Goal: Check status: Check status

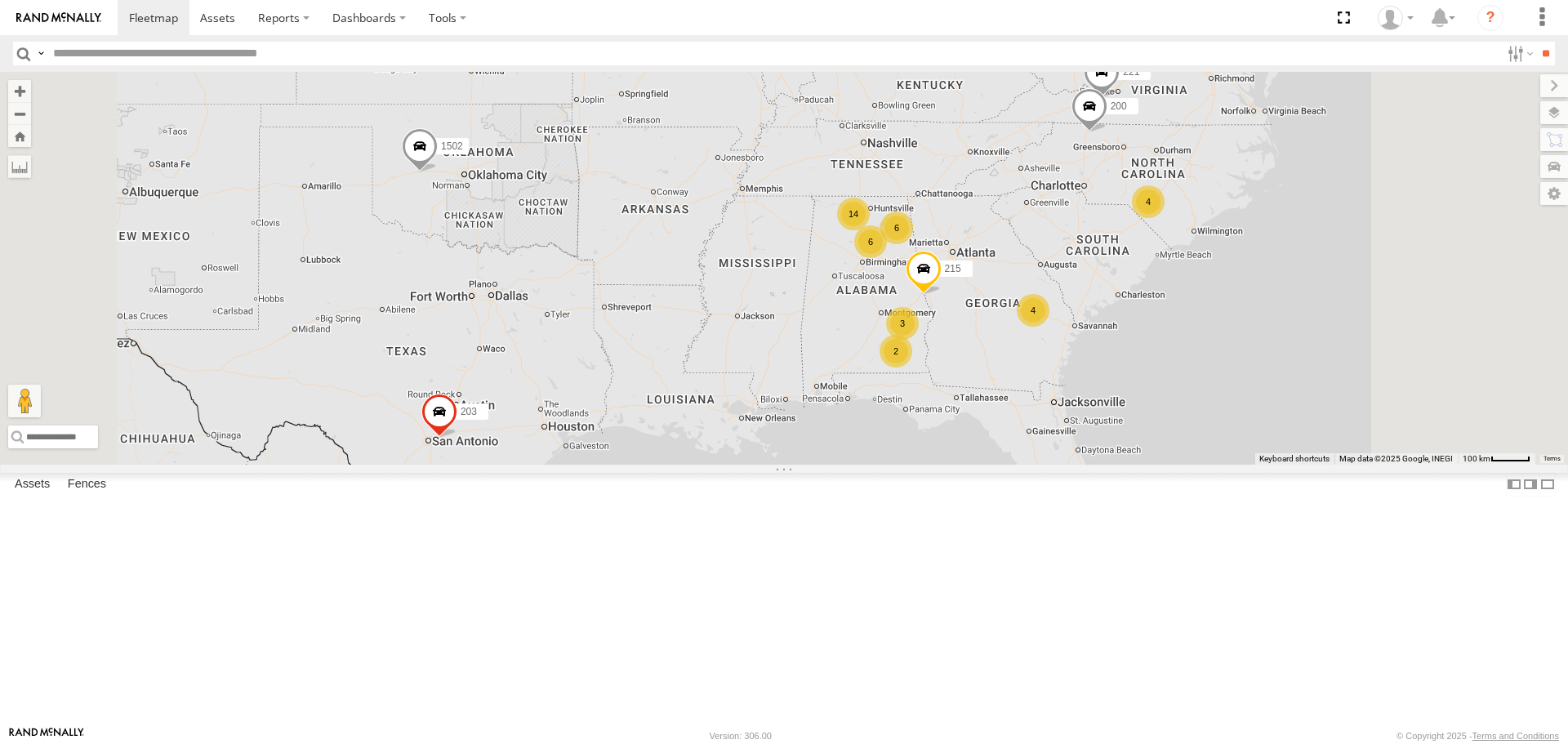
scroll to position [654, 0]
click at [0, 0] on div "210" at bounding box center [0, 0] width 0 height 0
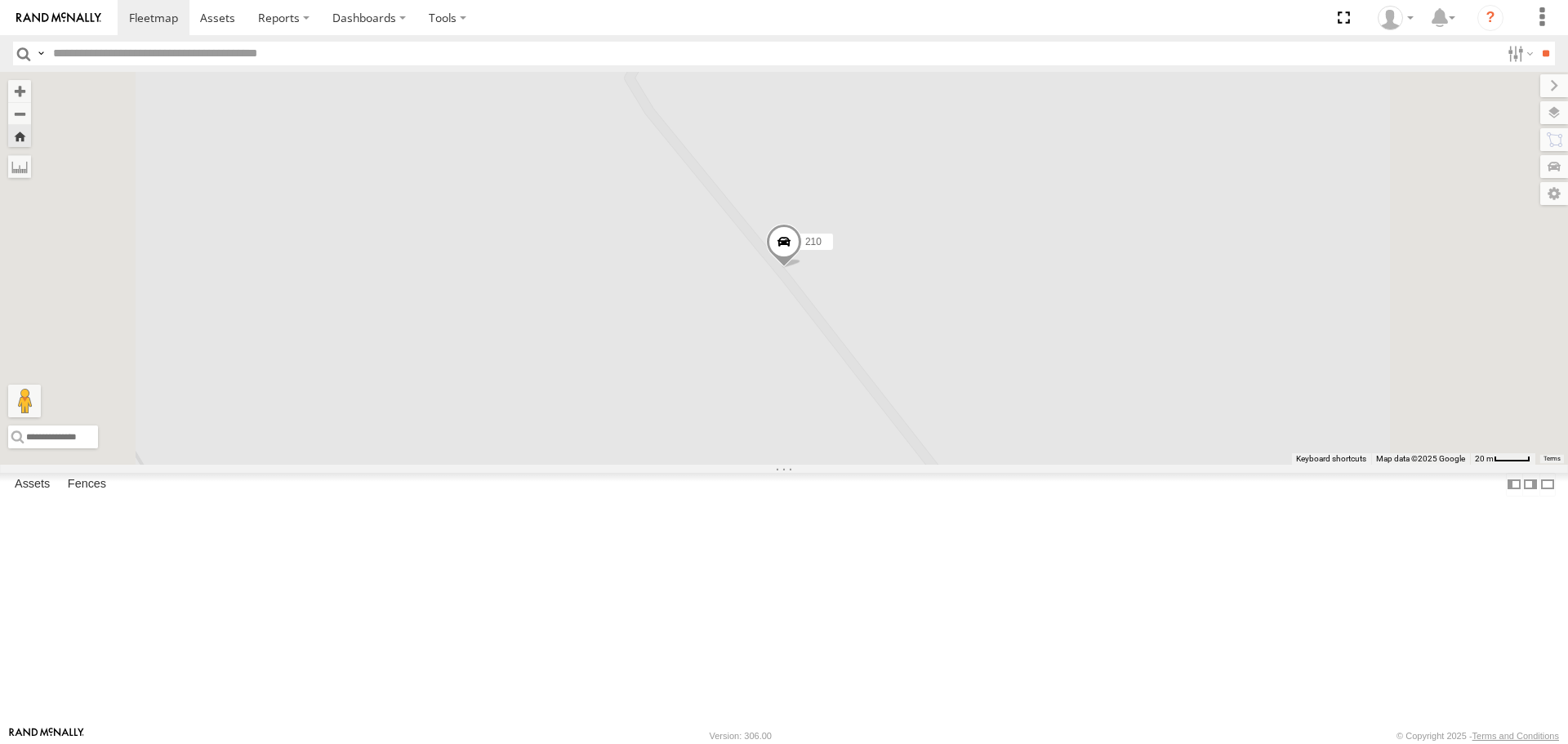
click at [821, 248] on span "210" at bounding box center [813, 242] width 16 height 12
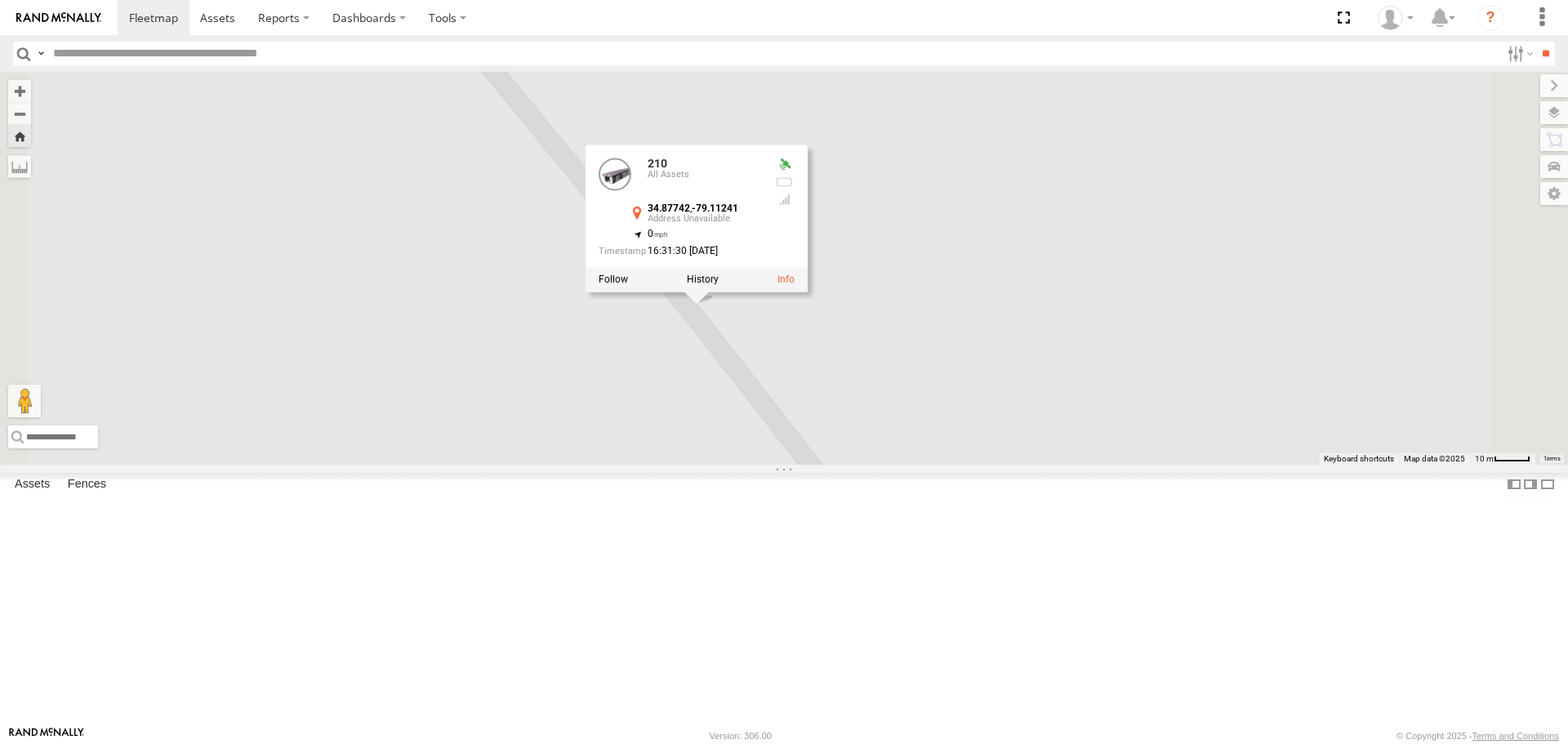
click at [808, 268] on div "210 All Assets 34.87742 , -79.11241 0 16:31:30 [DATE]" at bounding box center [697, 206] width 222 height 122
click at [795, 172] on div at bounding box center [784, 165] width 19 height 13
click at [795, 286] on link at bounding box center [786, 281] width 17 height 12
